Goal: Information Seeking & Learning: Learn about a topic

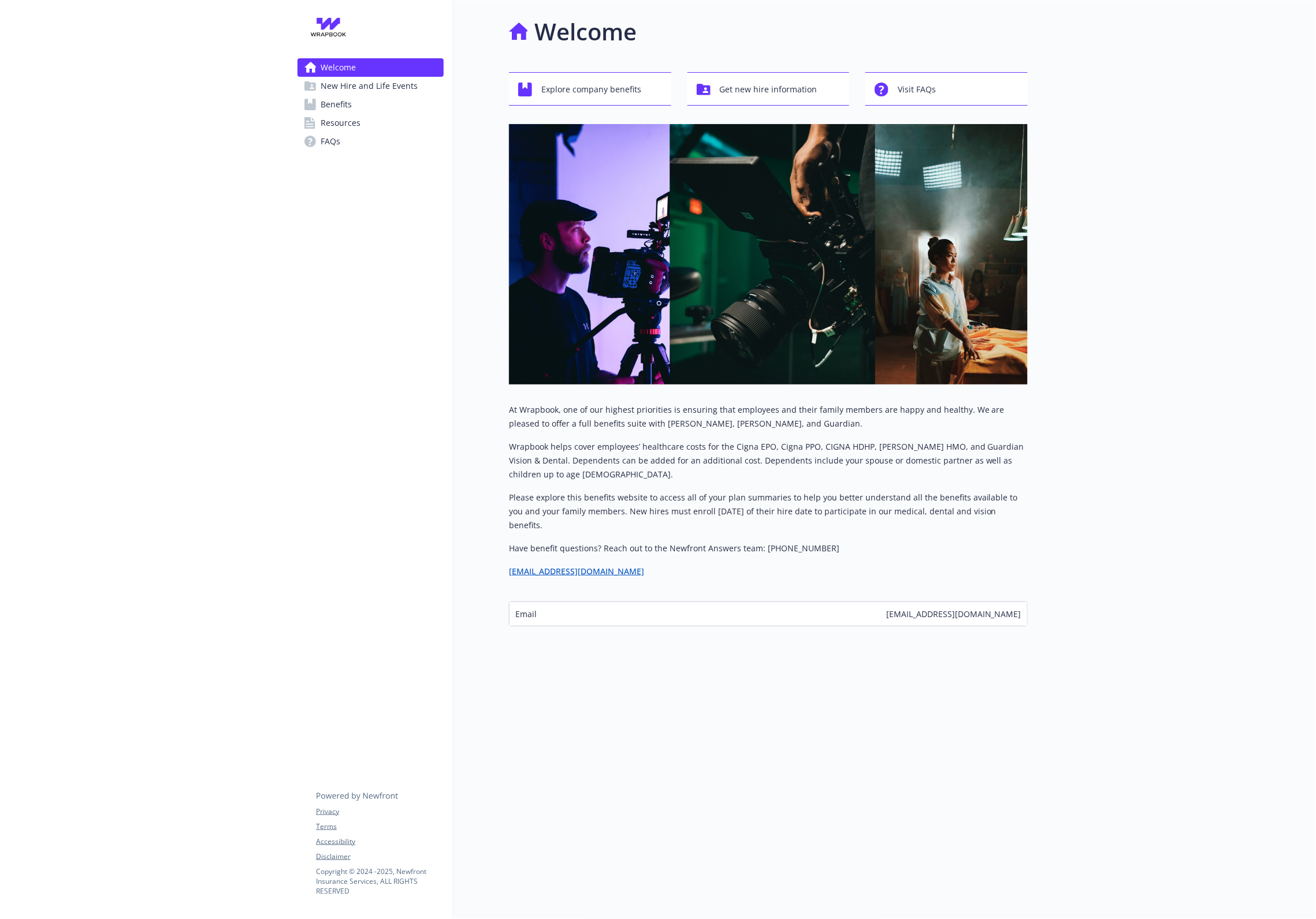
click at [334, 96] on span "Benefits" at bounding box center [336, 104] width 31 height 18
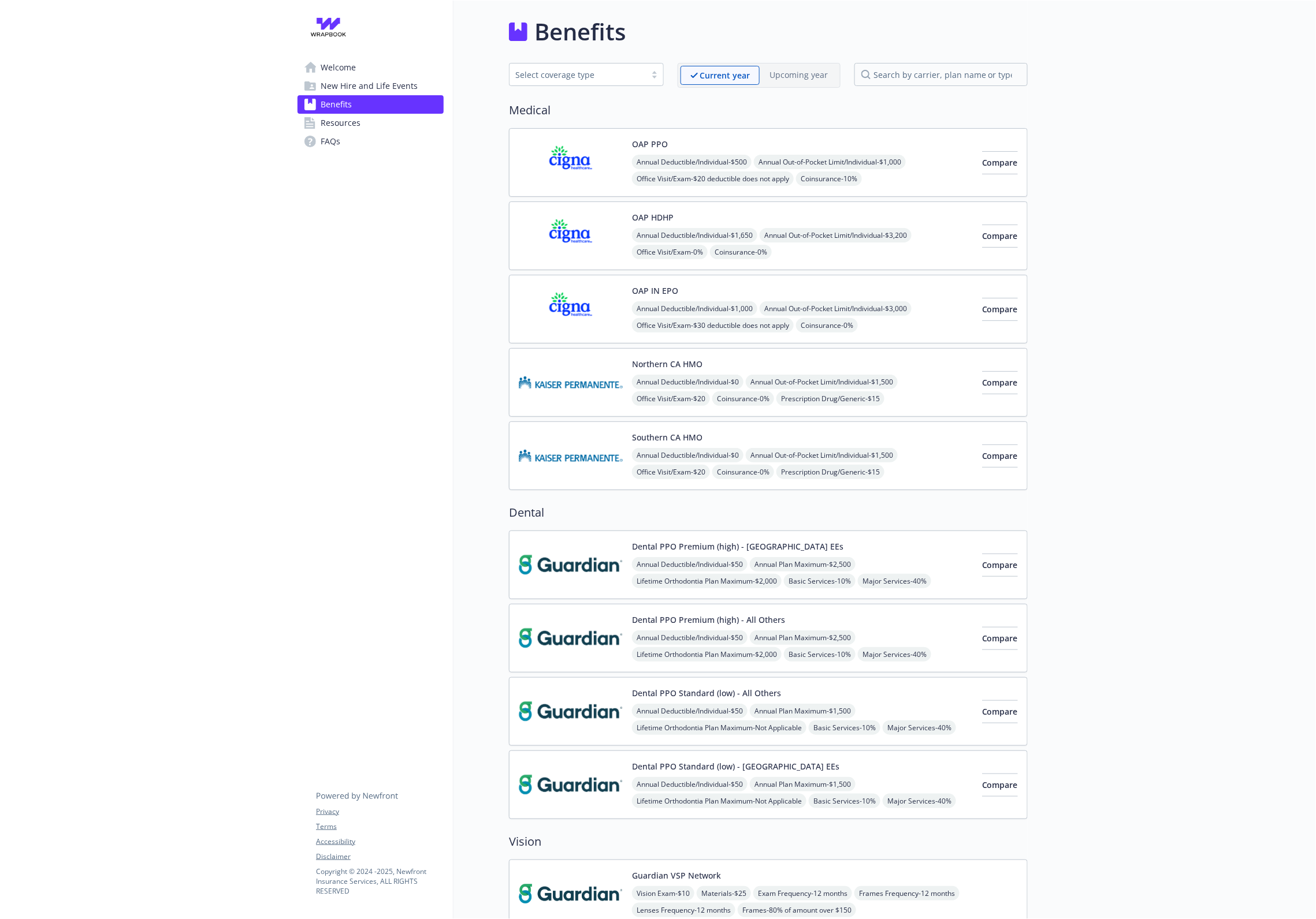
click at [660, 220] on button "OAP HDHP" at bounding box center [652, 217] width 41 height 12
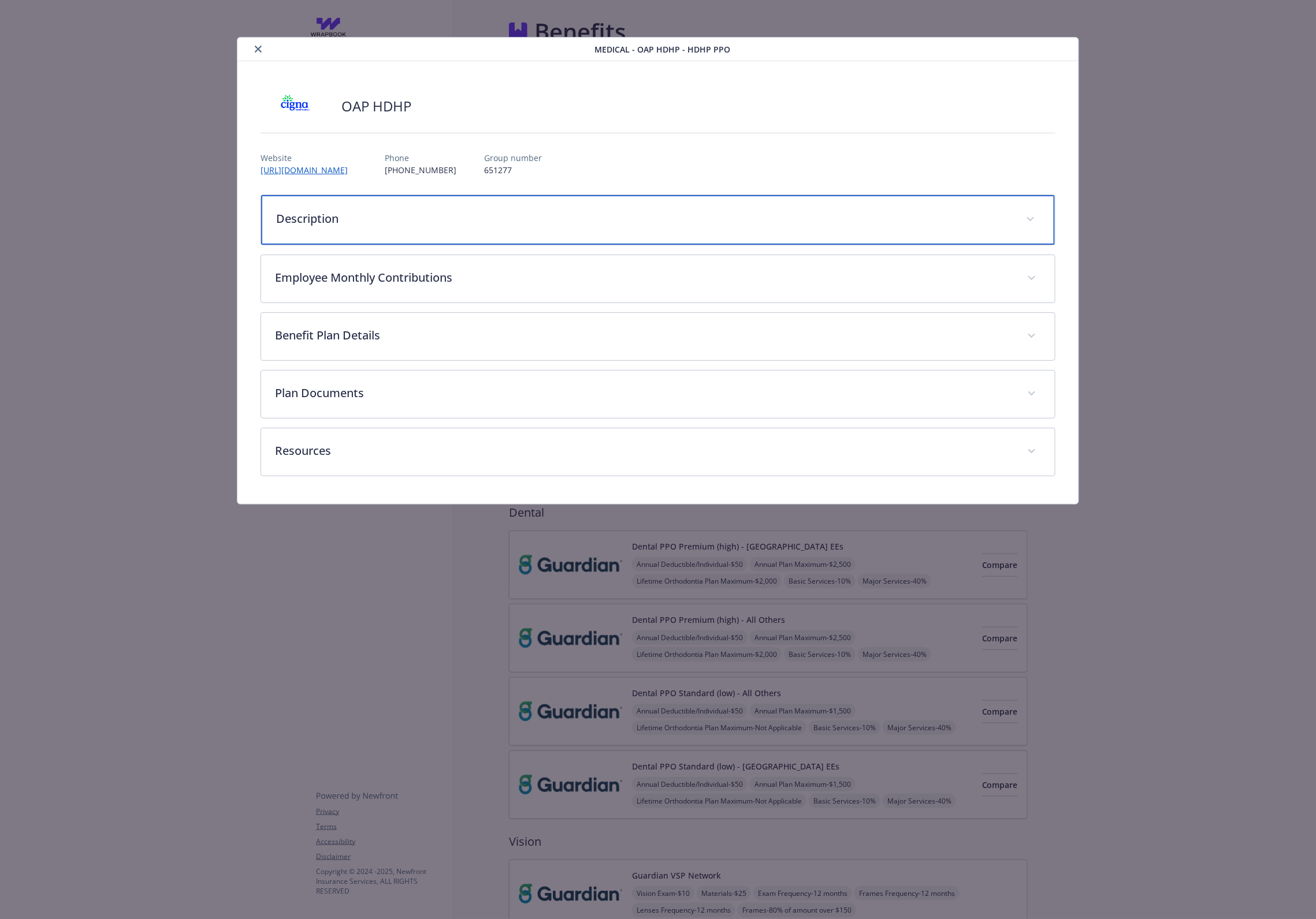
click at [352, 224] on p "Description" at bounding box center [643, 219] width 736 height 18
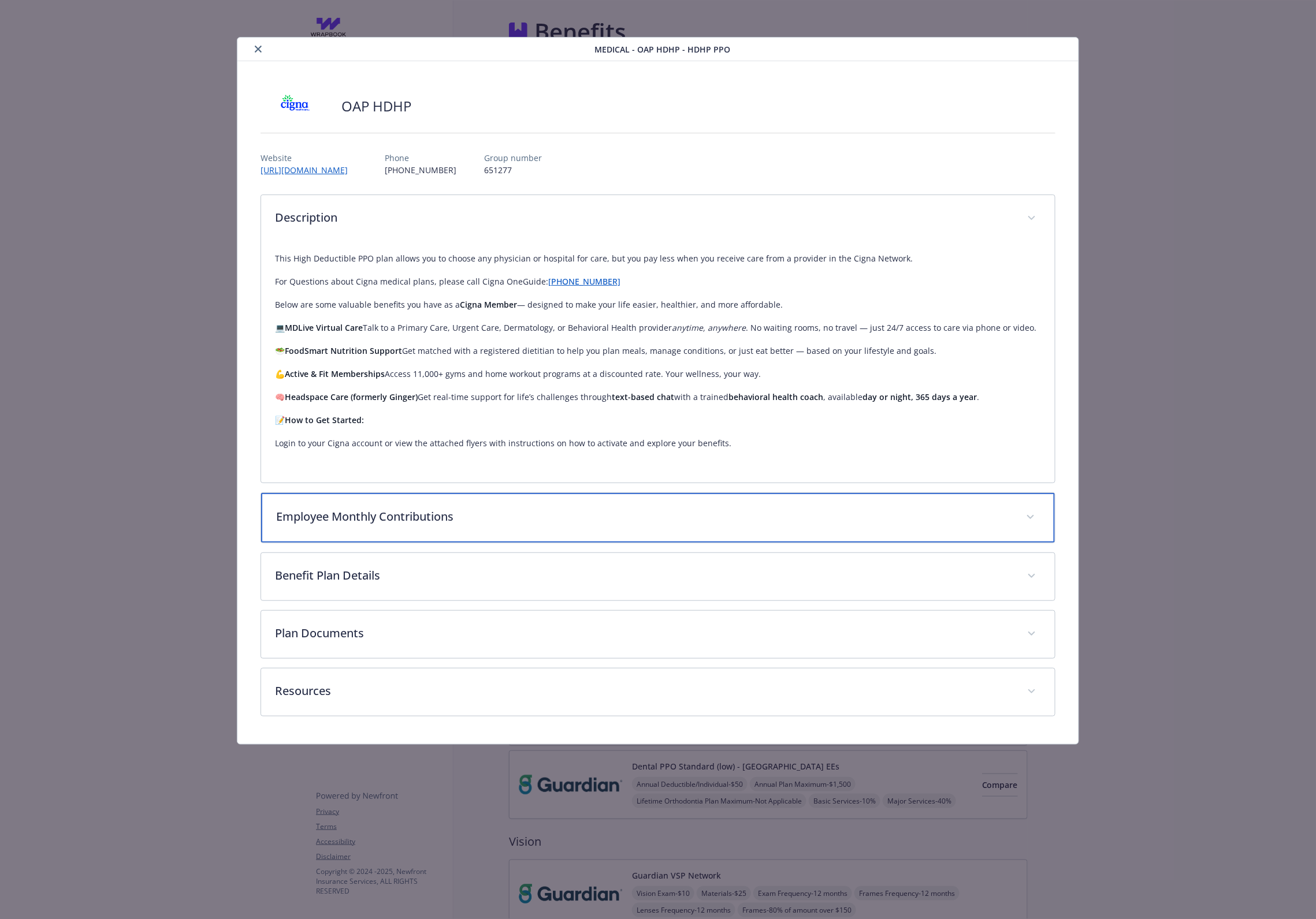
click at [376, 541] on div "Employee Monthly Contributions" at bounding box center [658, 518] width 794 height 50
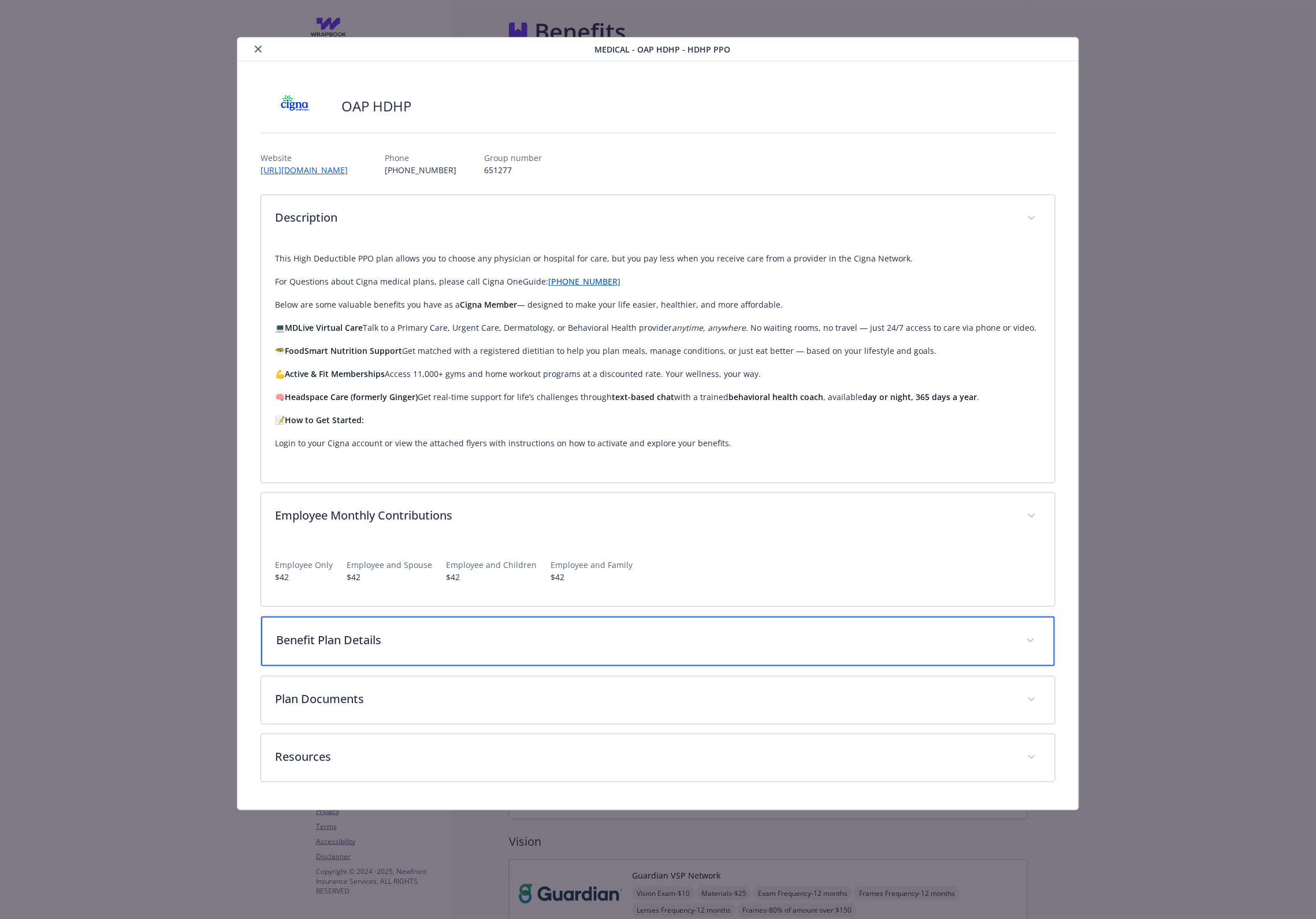
click at [419, 640] on p "Benefit Plan Details" at bounding box center [643, 641] width 736 height 18
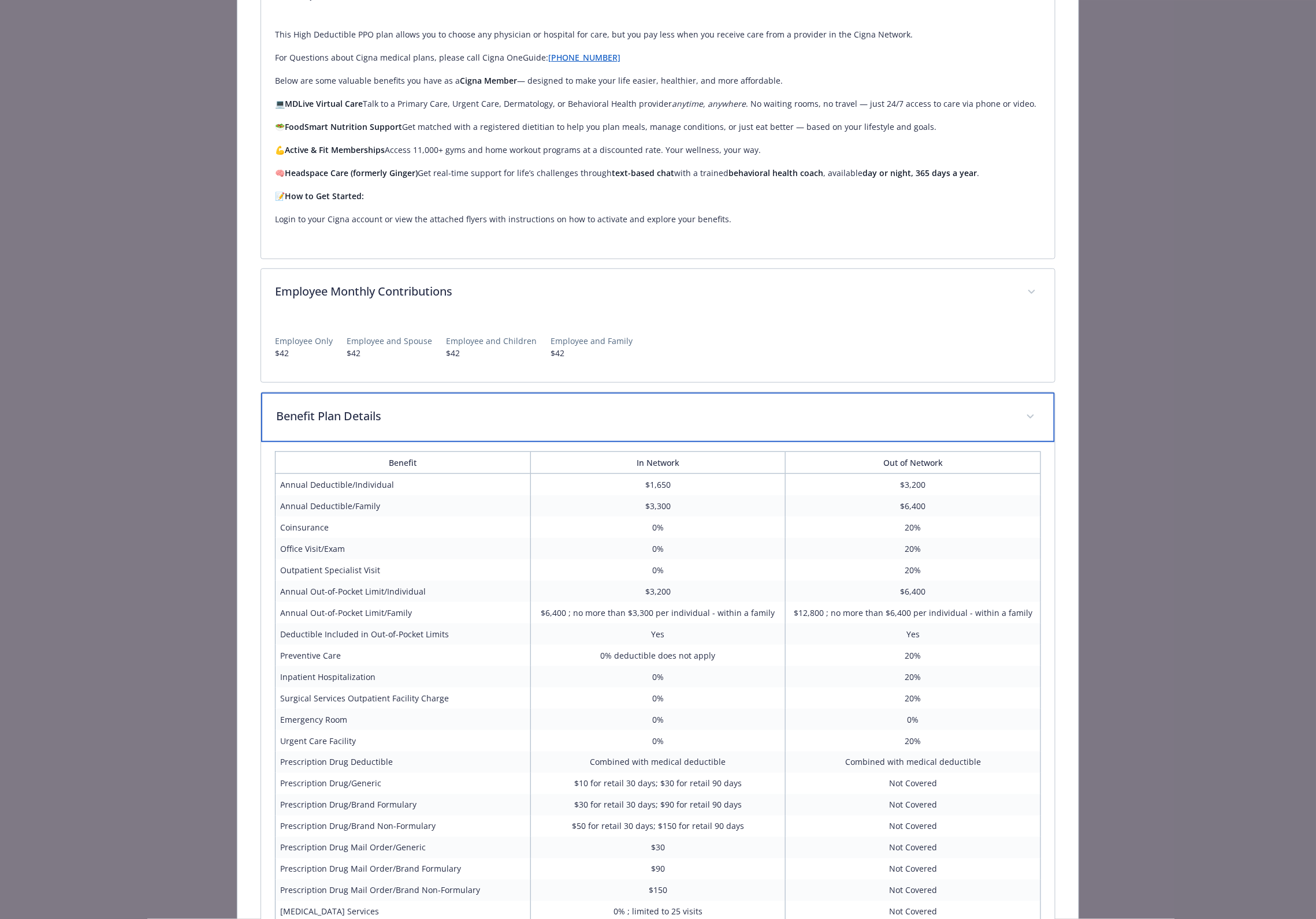
scroll to position [303, 0]
